Goal: Task Accomplishment & Management: Use online tool/utility

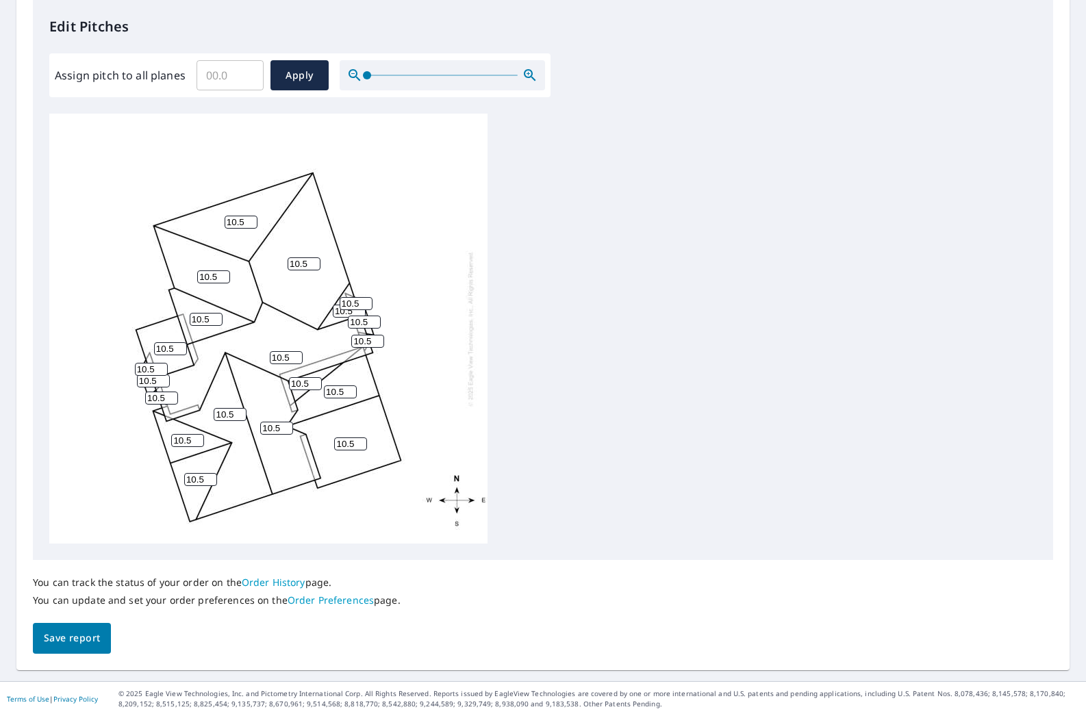
click at [235, 224] on input "10.5" at bounding box center [240, 222] width 33 height 13
click at [230, 70] on input "Assign pitch to all planes" at bounding box center [229, 75] width 67 height 38
type input "12.5"
click at [304, 68] on span "Apply" at bounding box center [299, 75] width 36 height 17
type input "12.5"
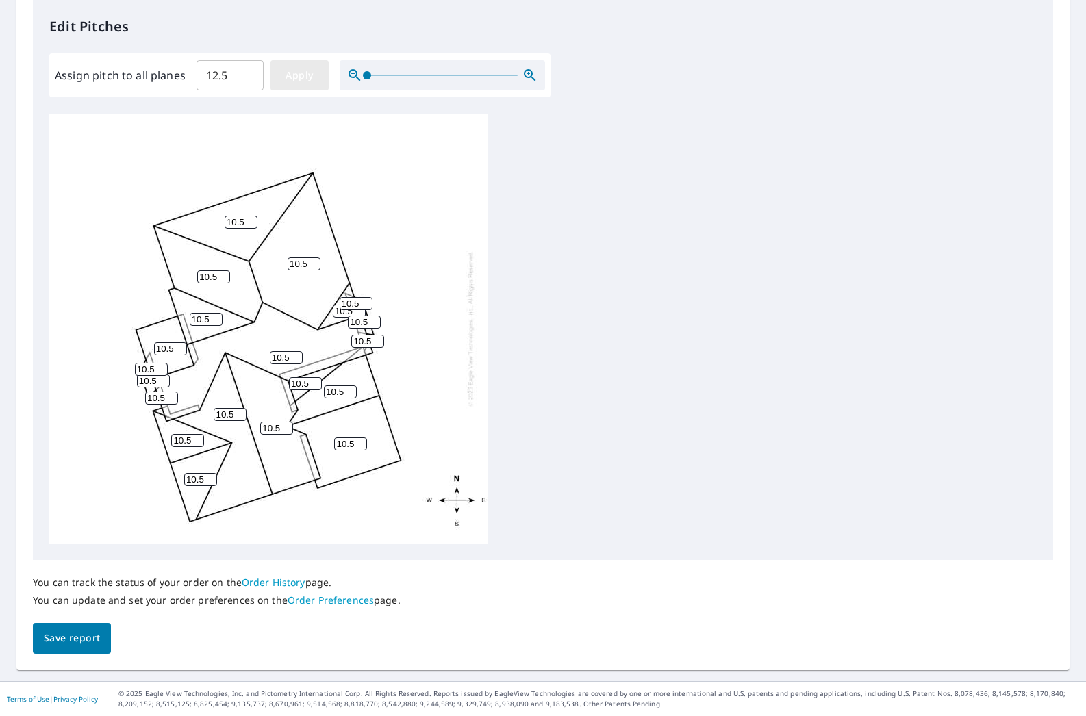
type input "12.5"
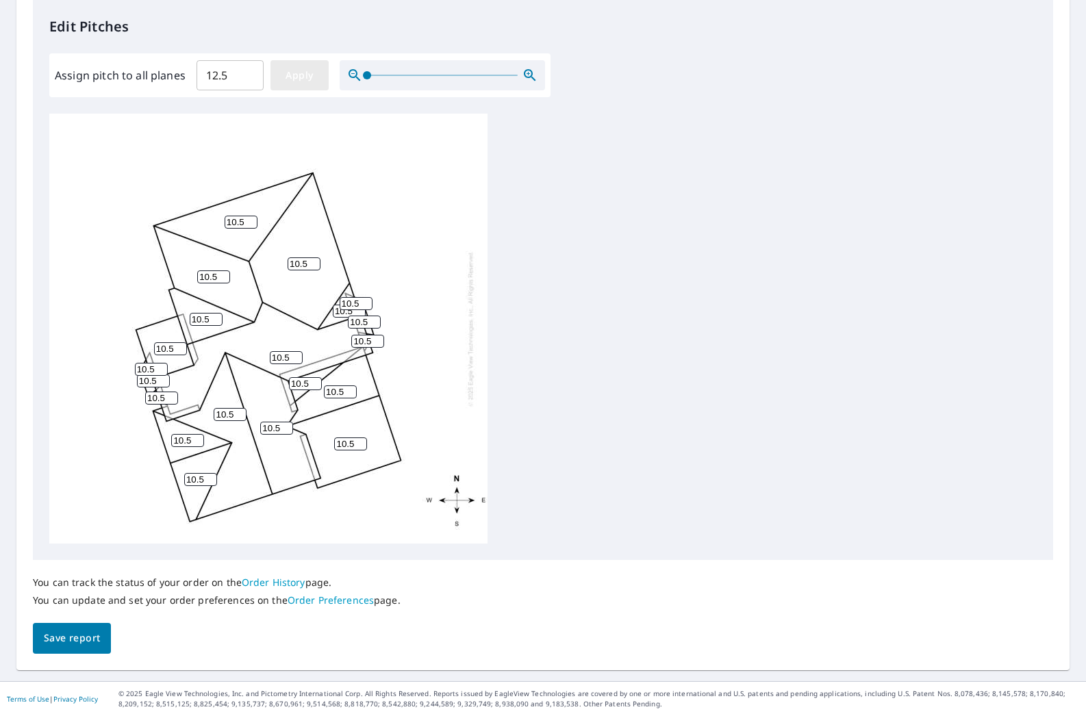
type input "12.5"
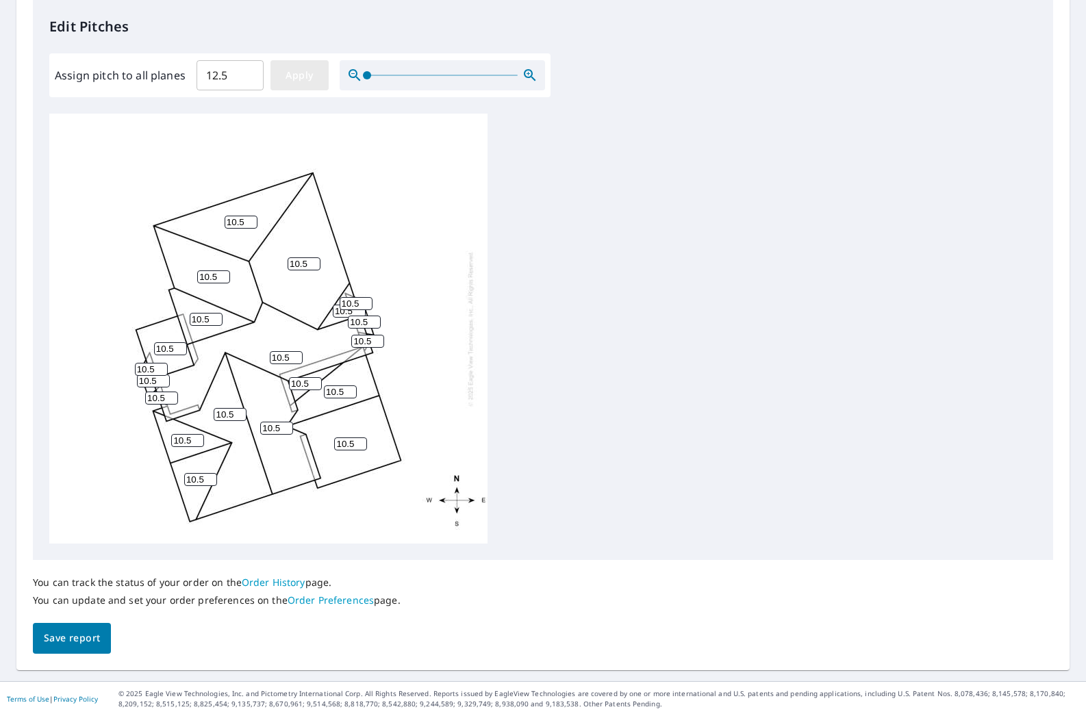
type input "12.5"
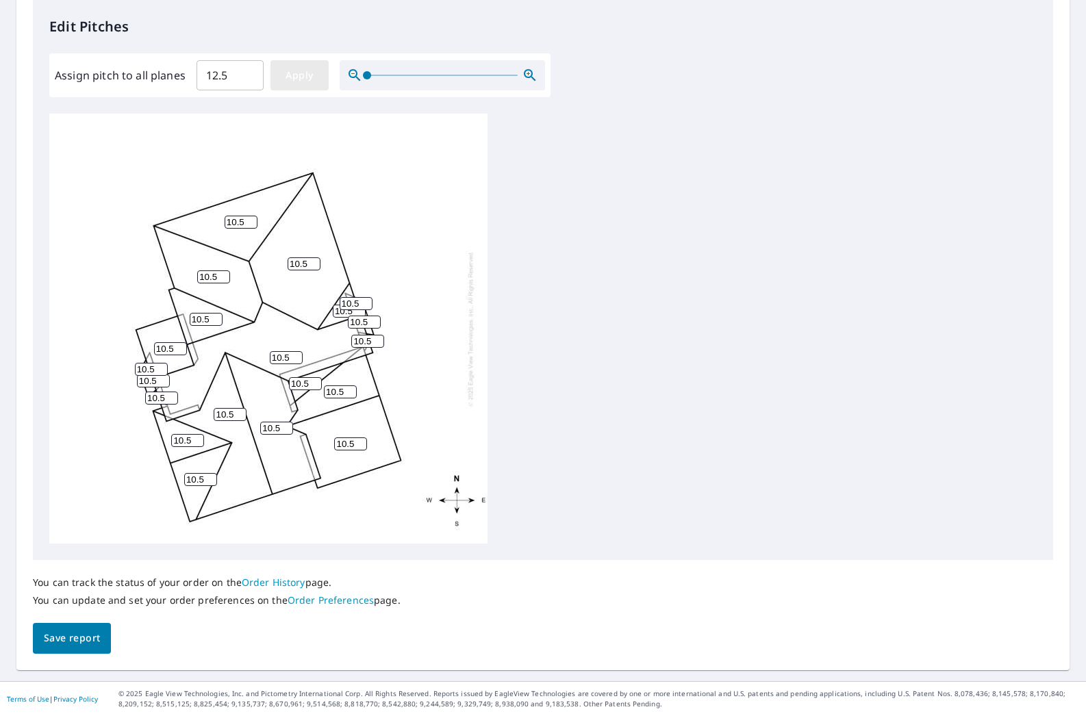
type input "12.5"
click at [71, 639] on span "Save report" at bounding box center [72, 638] width 56 height 17
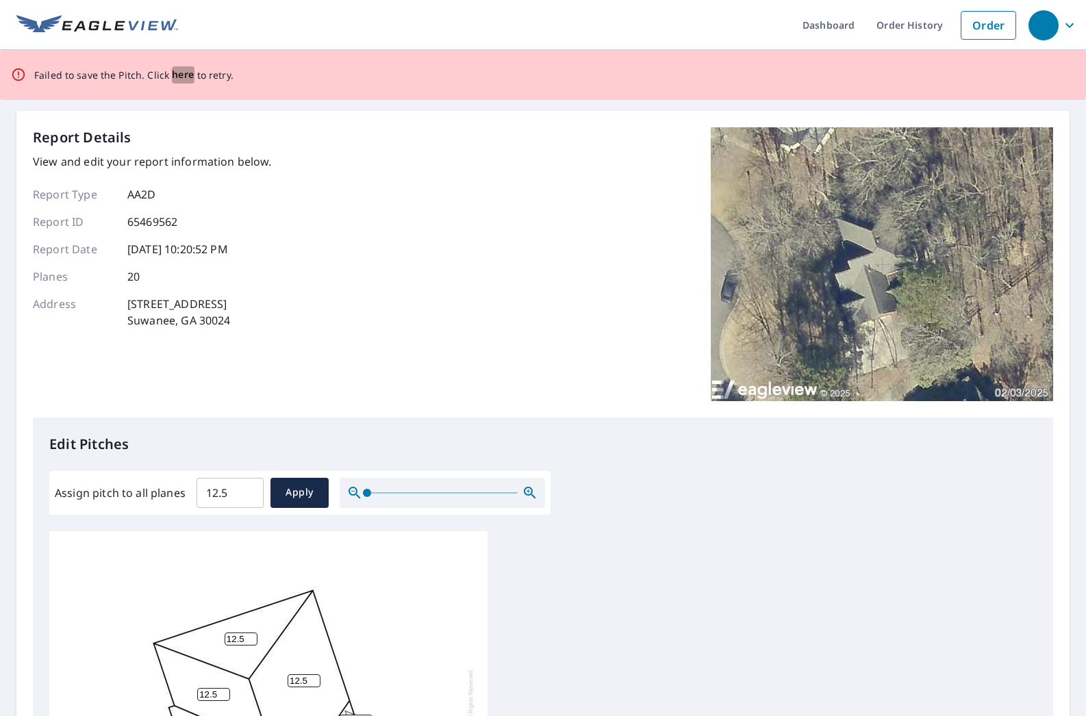
click at [185, 75] on span "here" at bounding box center [183, 74] width 23 height 17
click at [184, 74] on span "here" at bounding box center [183, 74] width 23 height 17
click at [185, 72] on span "here" at bounding box center [183, 74] width 23 height 17
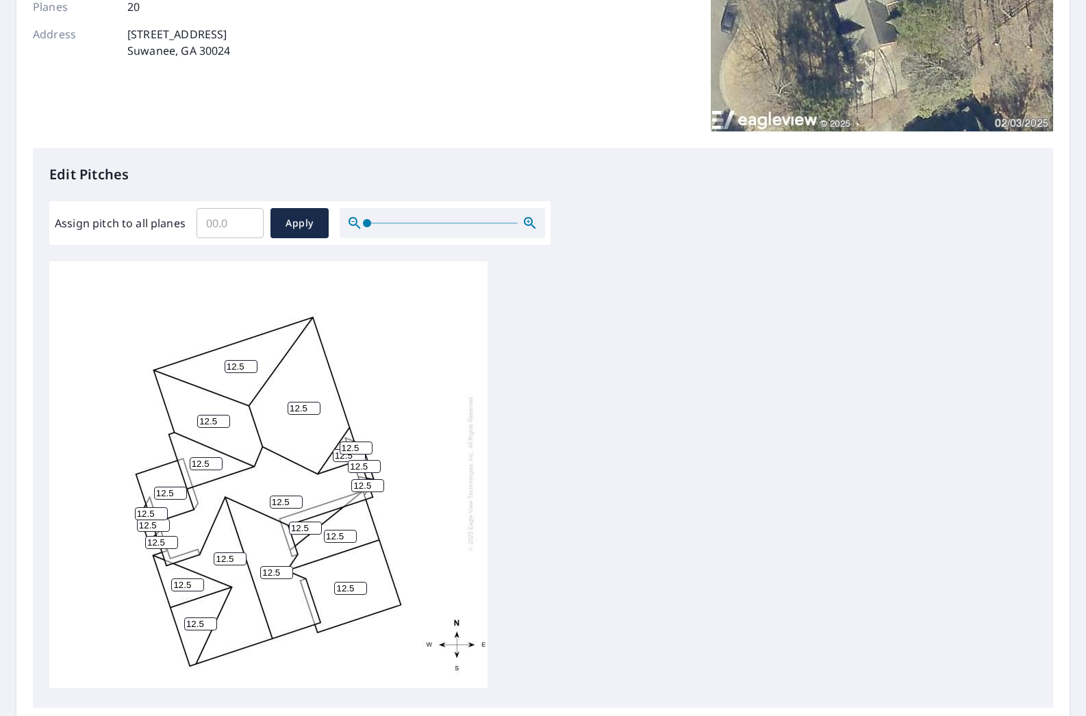
scroll to position [368, 0]
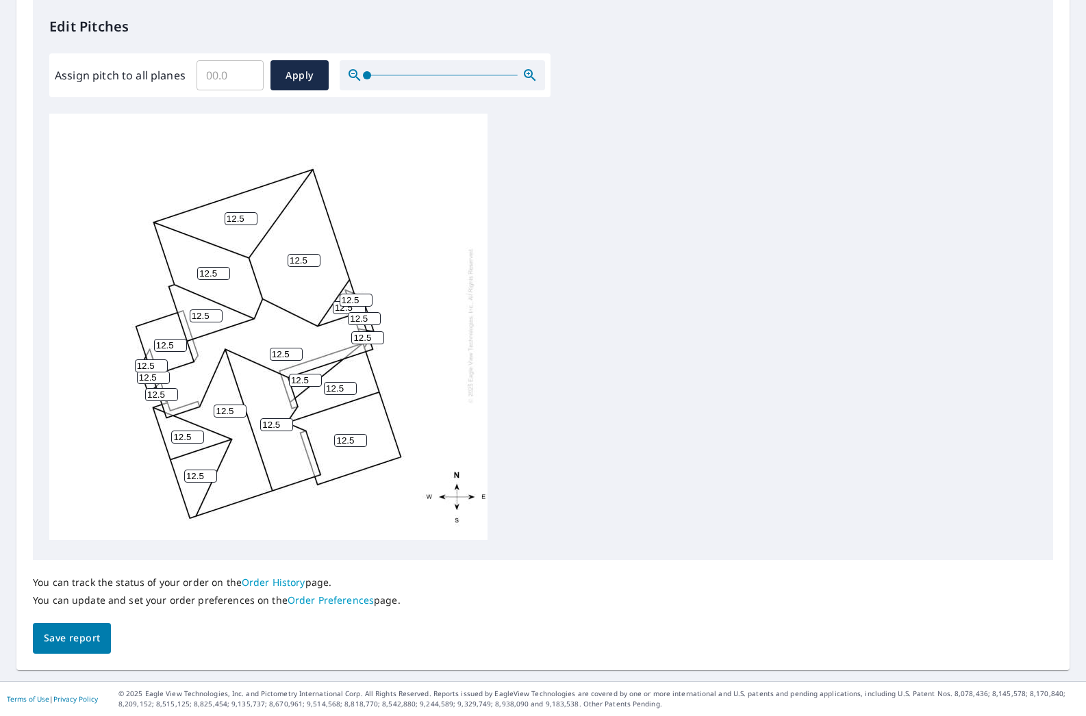
click at [287, 582] on link "Order History" at bounding box center [274, 582] width 64 height 13
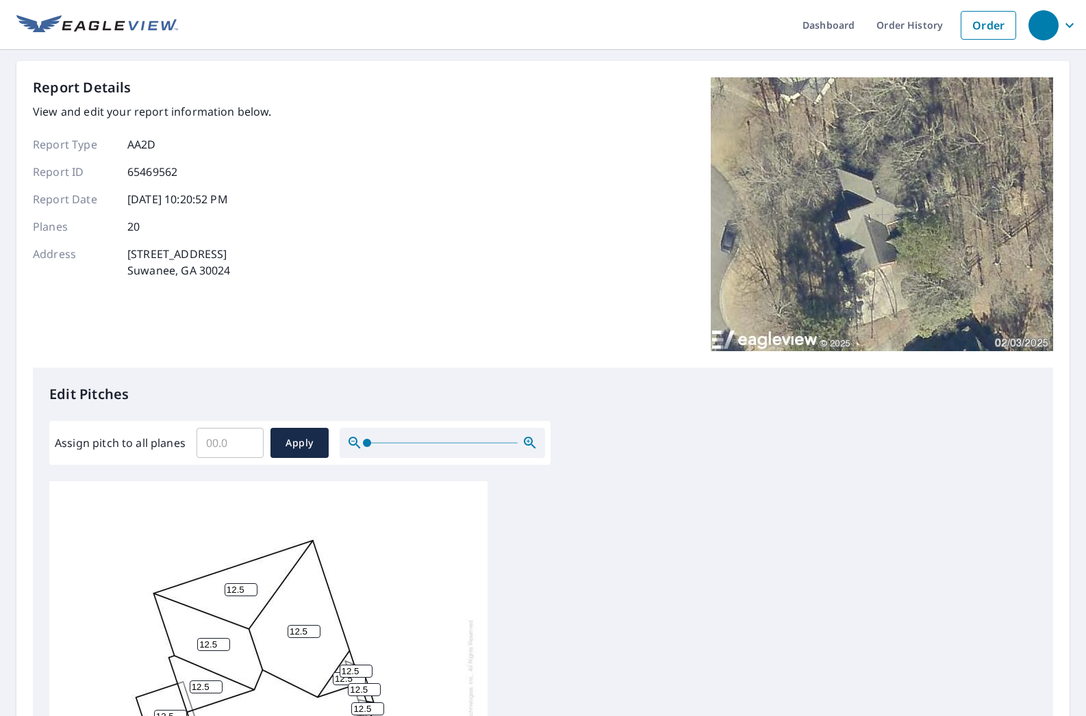
click at [623, 615] on div "12.5 12.5 12.5 12.5 12.5 12.5 12.5 12.5 12.5 12.5 12.5 12.5 12.5 12.5 12.5 12.5…" at bounding box center [542, 696] width 987 height 430
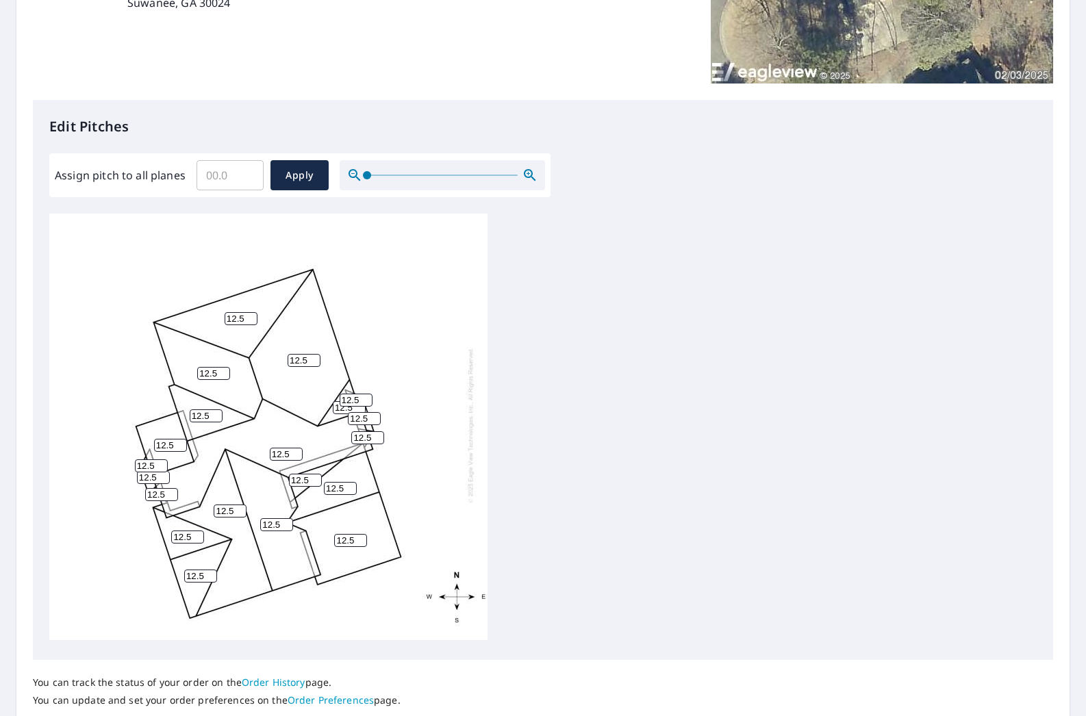
scroll to position [368, 0]
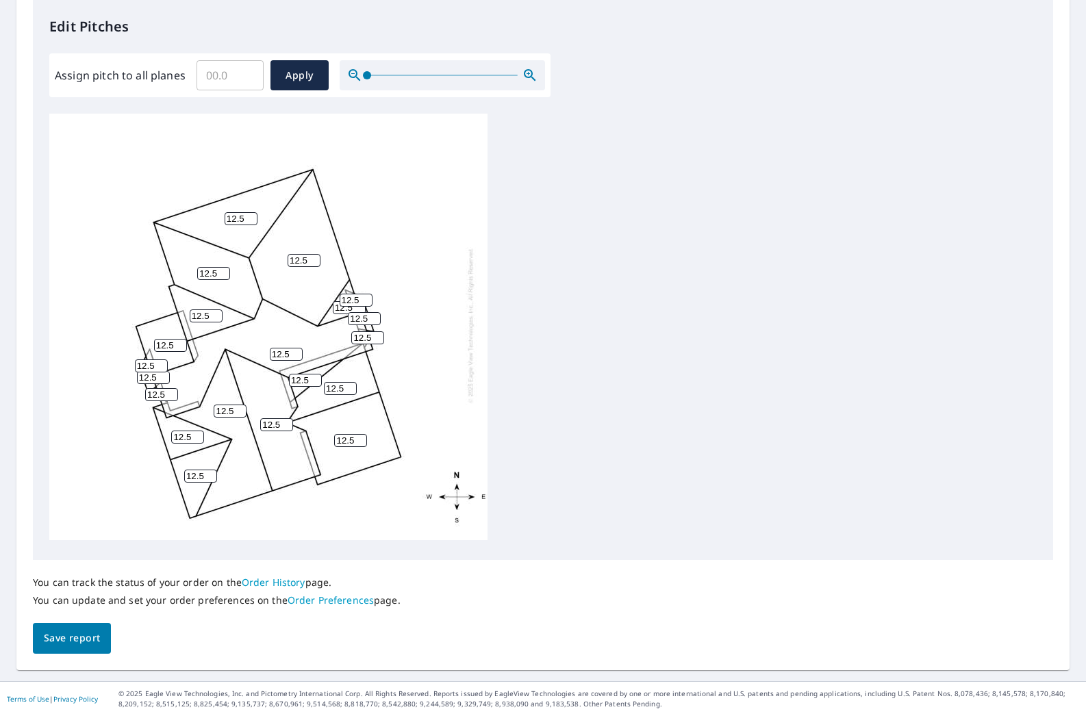
click at [274, 585] on link "Order History" at bounding box center [274, 582] width 64 height 13
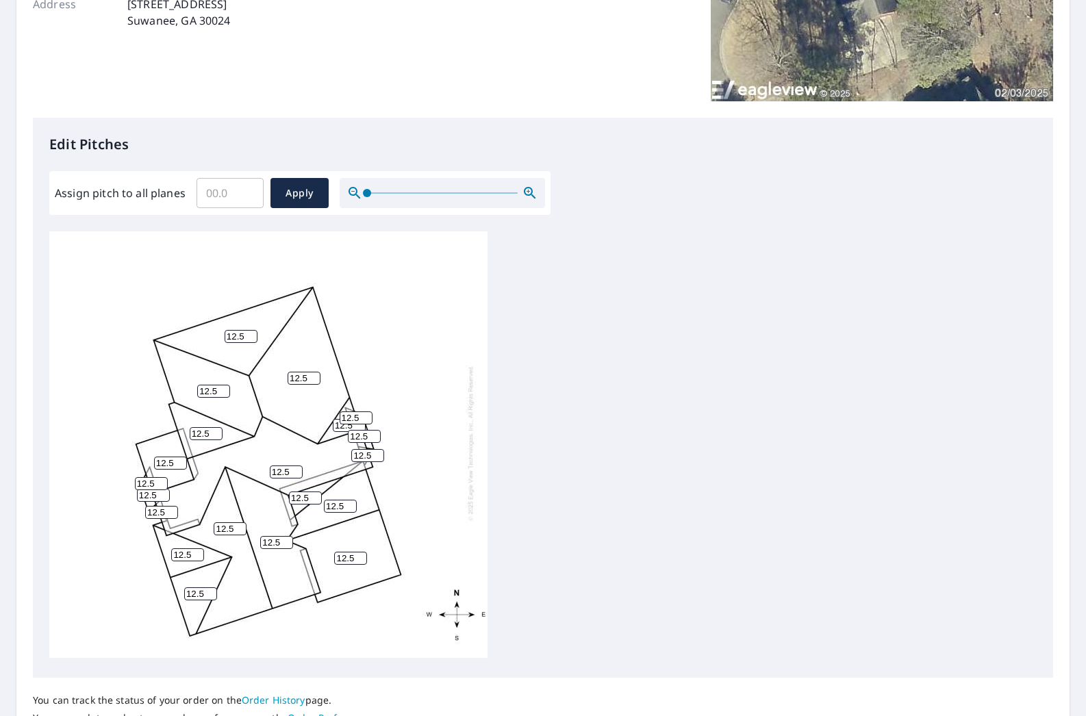
scroll to position [368, 0]
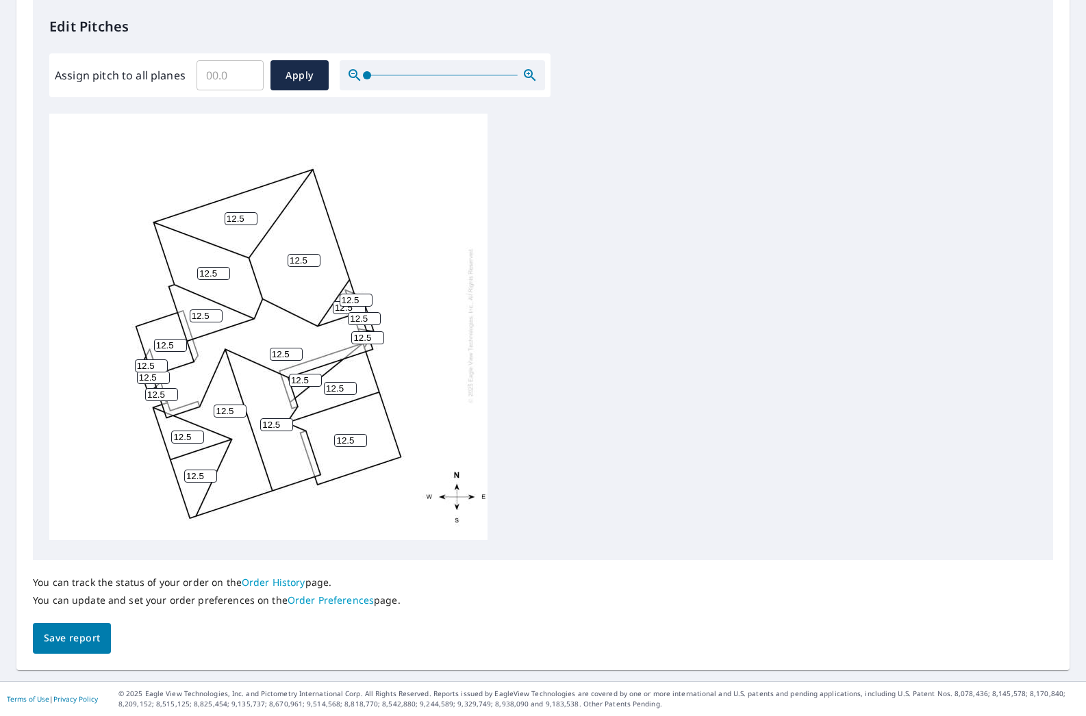
click at [315, 599] on link "Order Preferences" at bounding box center [330, 599] width 86 height 13
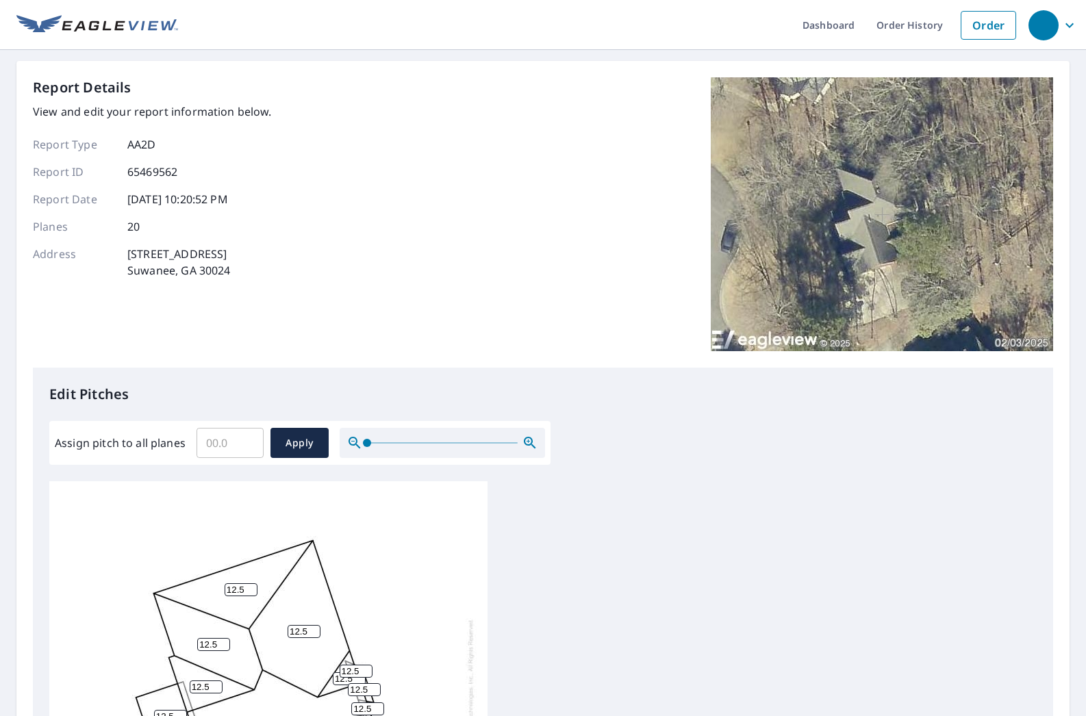
click at [290, 215] on div "Report Details View and edit your report information below. Report Type AA2D Re…" at bounding box center [543, 222] width 1020 height 290
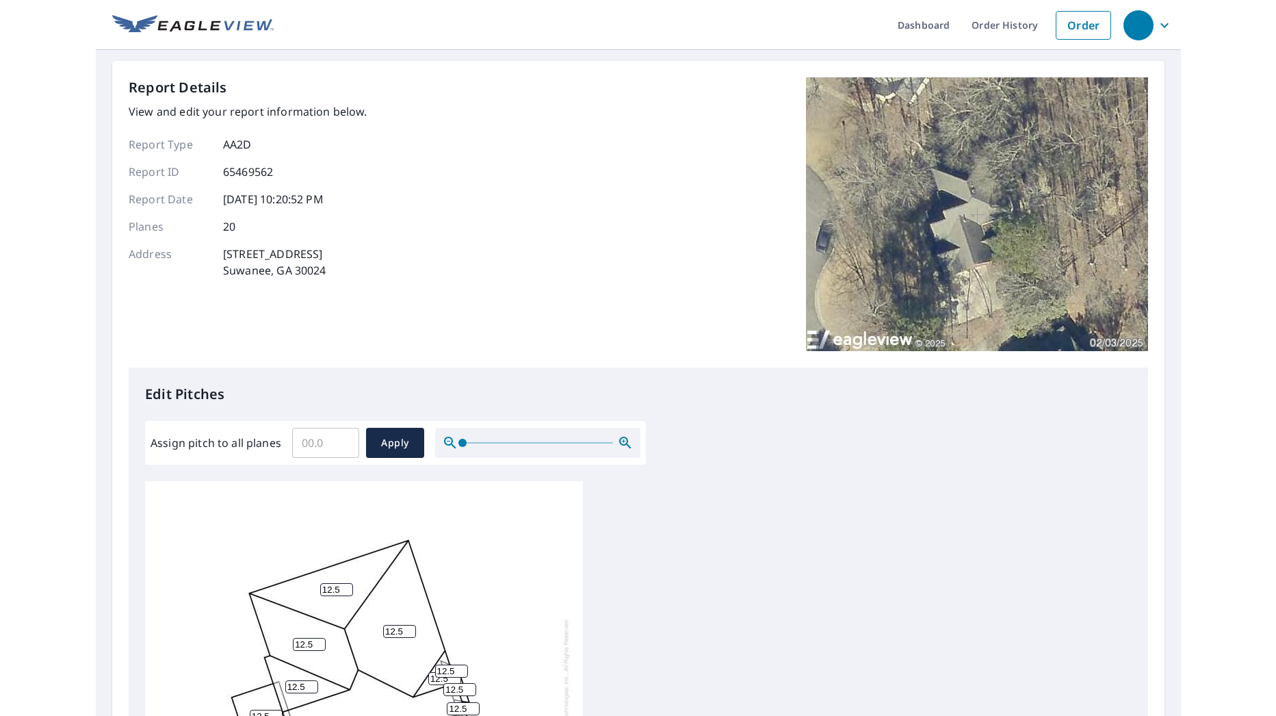
scroll to position [368, 0]
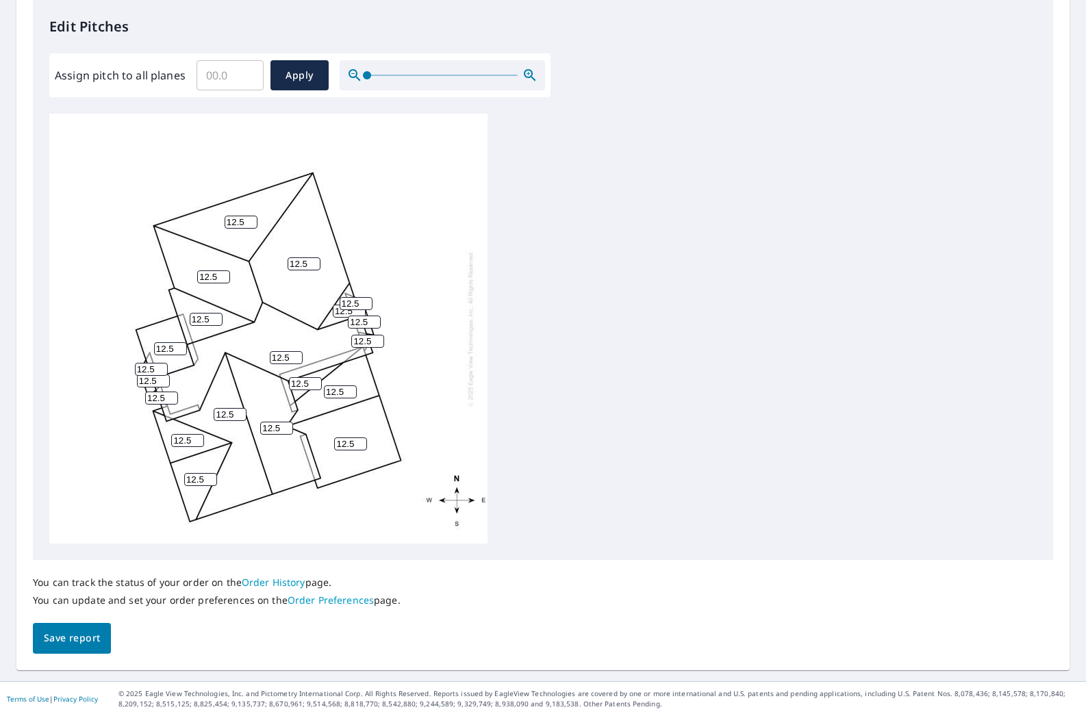
click at [264, 582] on link "Order History" at bounding box center [274, 582] width 64 height 13
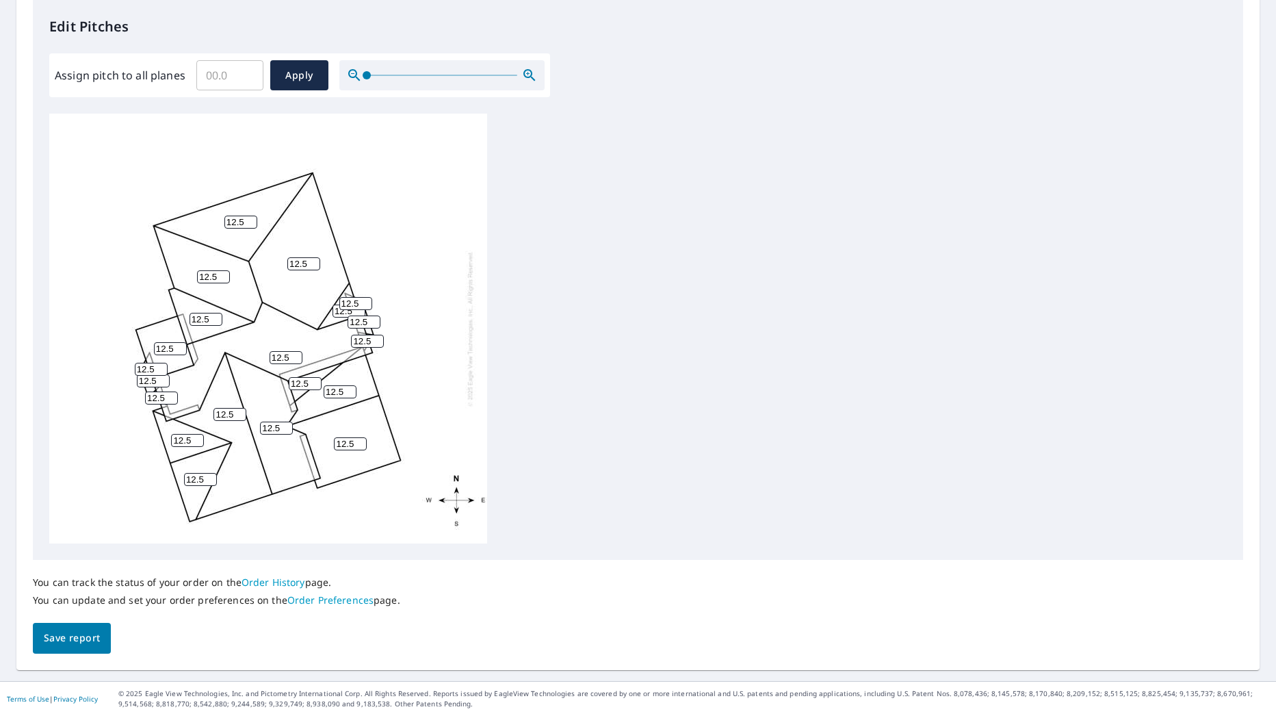
scroll to position [14, 0]
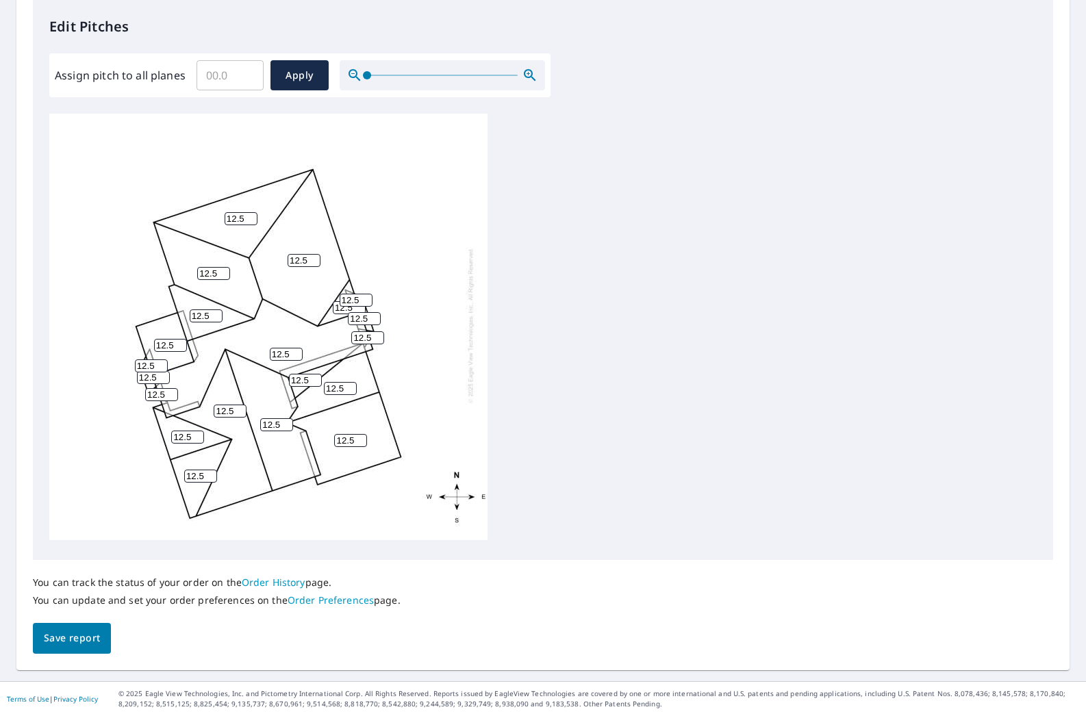
scroll to position [13, 0]
